Goal: Register for event/course

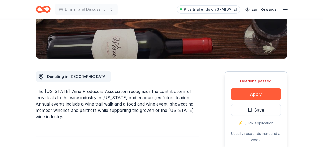
scroll to position [105, 0]
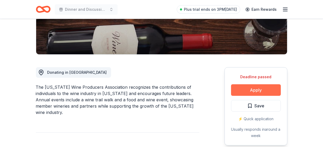
click at [260, 88] on button "Apply" at bounding box center [256, 90] width 50 height 12
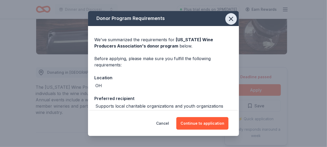
click at [227, 19] on icon "button" at bounding box center [230, 18] width 7 height 7
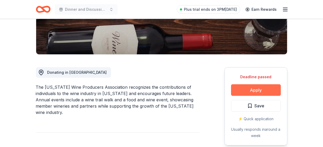
click at [260, 88] on button "Apply" at bounding box center [256, 90] width 50 height 12
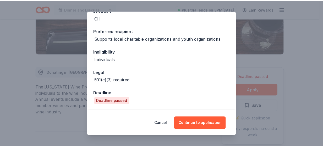
scroll to position [0, 0]
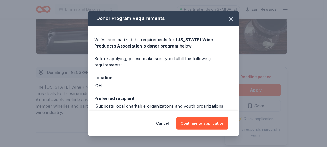
click at [20, 57] on div "Donor Program Requirements We've summarized the requirements for [US_STATE] Win…" at bounding box center [163, 73] width 327 height 147
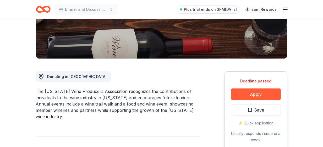
scroll to position [79, 0]
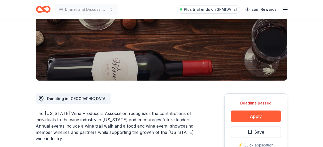
click at [44, 9] on icon "Home" at bounding box center [43, 9] width 15 height 12
click at [45, 9] on icon "Home" at bounding box center [43, 9] width 15 height 12
click at [284, 8] on icon "button" at bounding box center [285, 9] width 6 height 6
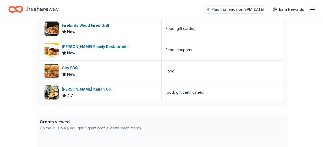
click at [17, 6] on icon "Home" at bounding box center [15, 9] width 15 height 12
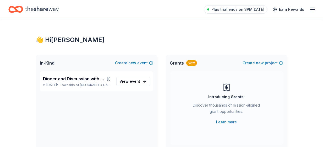
click at [17, 7] on icon "Home" at bounding box center [18, 9] width 8 height 5
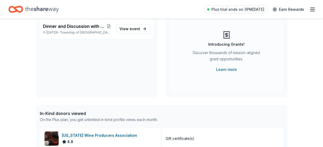
scroll to position [131, 0]
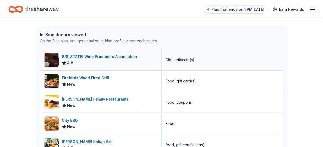
click at [109, 56] on div "[US_STATE] Wine Producers Association" at bounding box center [100, 56] width 77 height 6
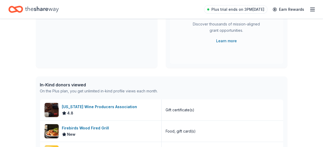
scroll to position [0, 0]
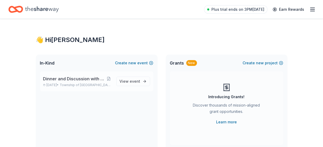
click at [92, 78] on span "Dinner and Discussion with Chief [PERSON_NAME]" at bounding box center [74, 78] width 63 height 6
click at [76, 77] on span "Dinner and Discussion with Chief [PERSON_NAME]" at bounding box center [74, 78] width 63 height 6
click at [53, 78] on span "Dinner and Discussion with Chief [PERSON_NAME]" at bounding box center [74, 78] width 63 height 6
drag, startPoint x: 46, startPoint y: 39, endPoint x: 37, endPoint y: 31, distance: 11.1
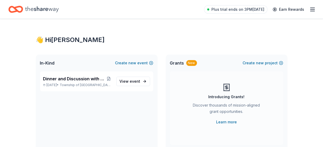
click at [42, 38] on div "👋 Hi [PERSON_NAME]" at bounding box center [161, 40] width 251 height 8
click at [20, 11] on icon "Home" at bounding box center [15, 9] width 15 height 12
